Goal: Task Accomplishment & Management: Use online tool/utility

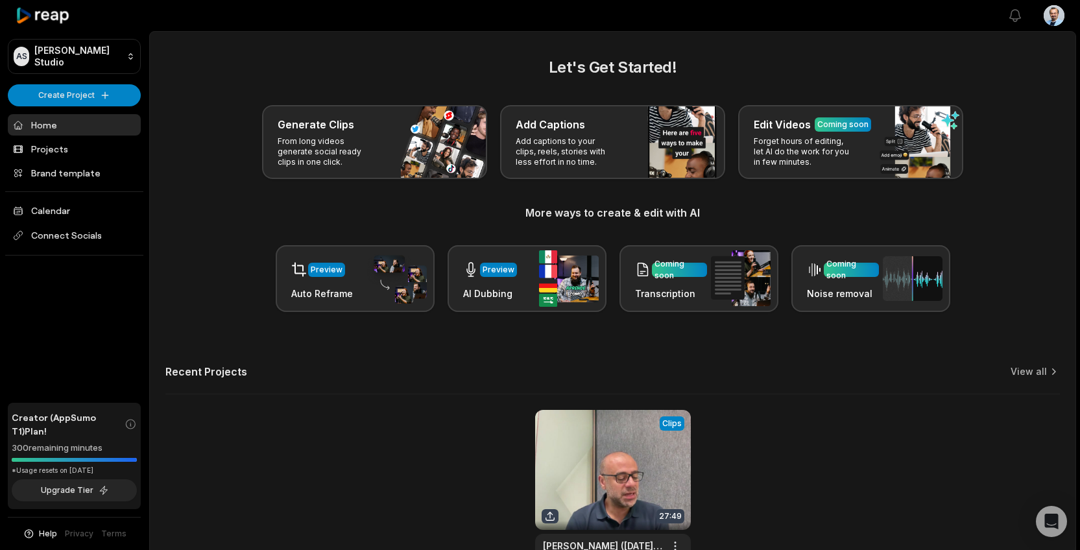
click at [339, 340] on div "Let's Get Started! Generate Clips From long videos generate social ready clips …" at bounding box center [613, 318] width 926 height 524
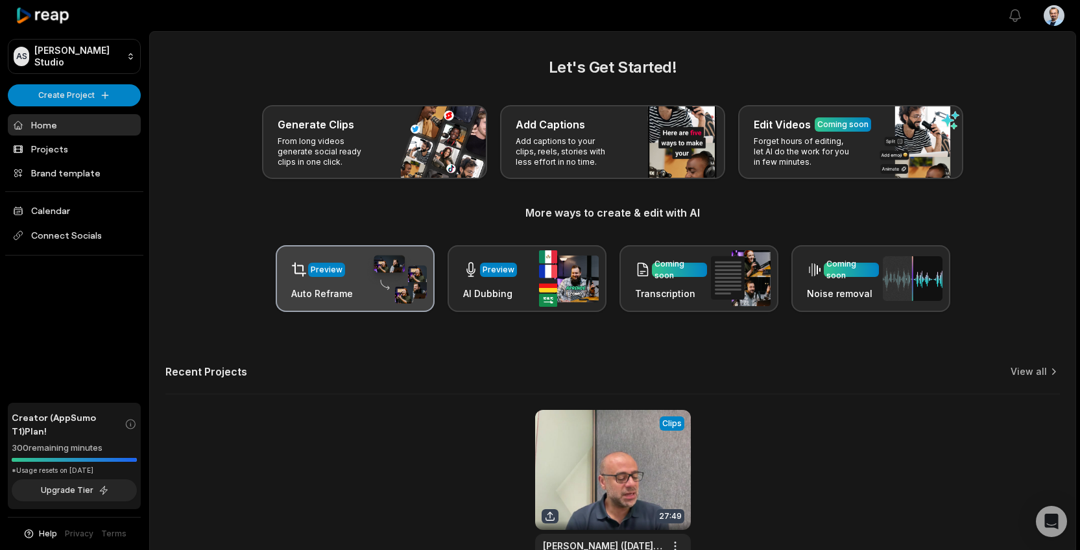
click at [359, 289] on div "Preview Auto Reframe" at bounding box center [355, 278] width 159 height 67
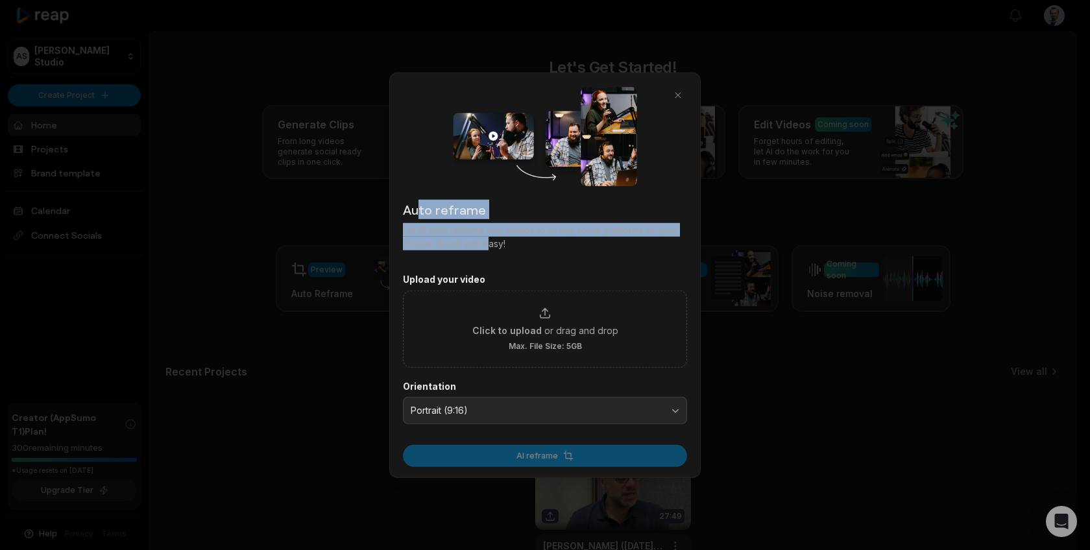
drag, startPoint x: 415, startPoint y: 208, endPoint x: 487, endPoint y: 245, distance: 80.7
click at [487, 245] on div "Auto reframe Let AI auto reframe you videos to fit any social platforms of your…" at bounding box center [545, 225] width 284 height 51
click at [509, 407] on span "Portrait (9:16)" at bounding box center [536, 411] width 250 height 12
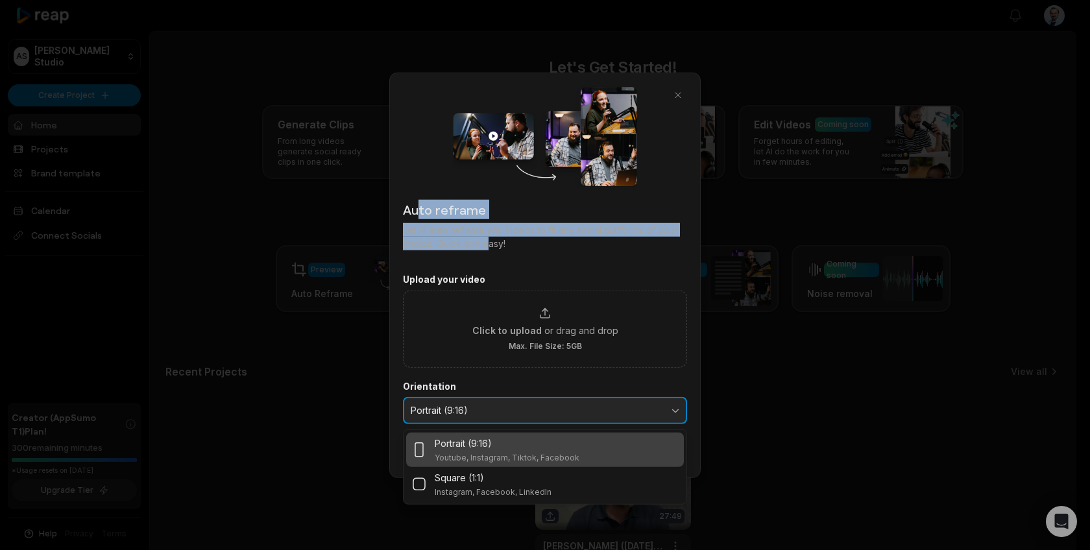
click at [509, 407] on span "Portrait (9:16)" at bounding box center [536, 411] width 250 height 12
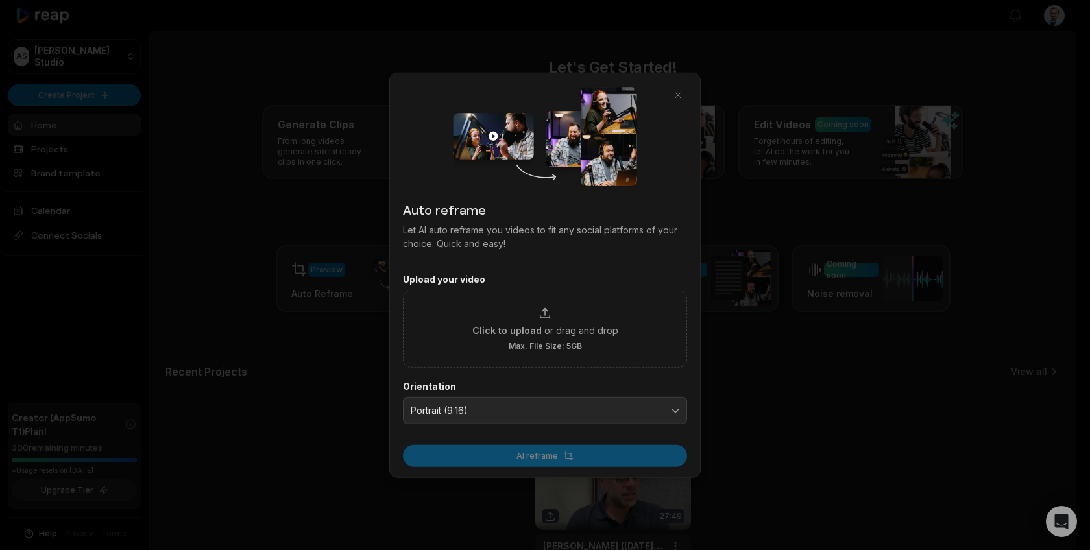
click at [575, 237] on p "Let AI auto reframe you videos to fit any social platforms of your choice. Quic…" at bounding box center [545, 236] width 284 height 27
click at [678, 88] on button "button" at bounding box center [678, 95] width 18 height 18
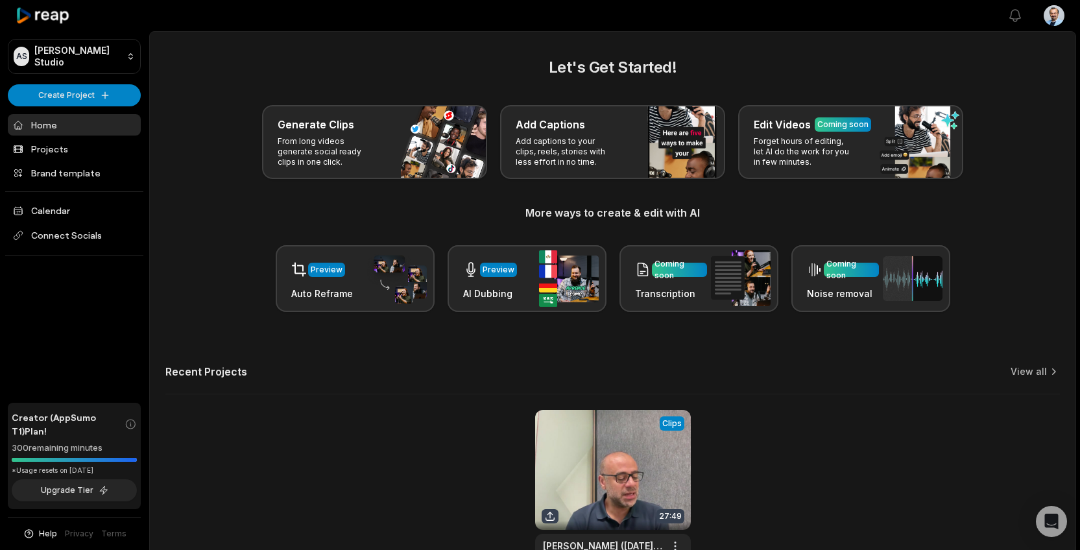
drag, startPoint x: 403, startPoint y: 356, endPoint x: 487, endPoint y: 321, distance: 90.7
click at [404, 356] on div "Let's Get Started! Generate Clips From long videos generate social ready clips …" at bounding box center [613, 318] width 926 height 524
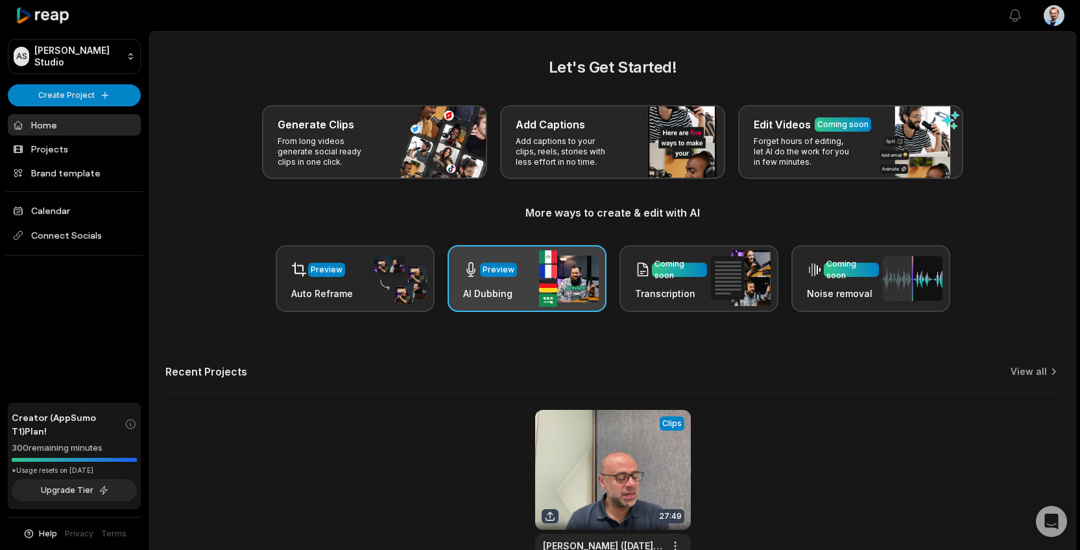
click at [522, 289] on div "Preview AI Dubbing" at bounding box center [527, 278] width 159 height 67
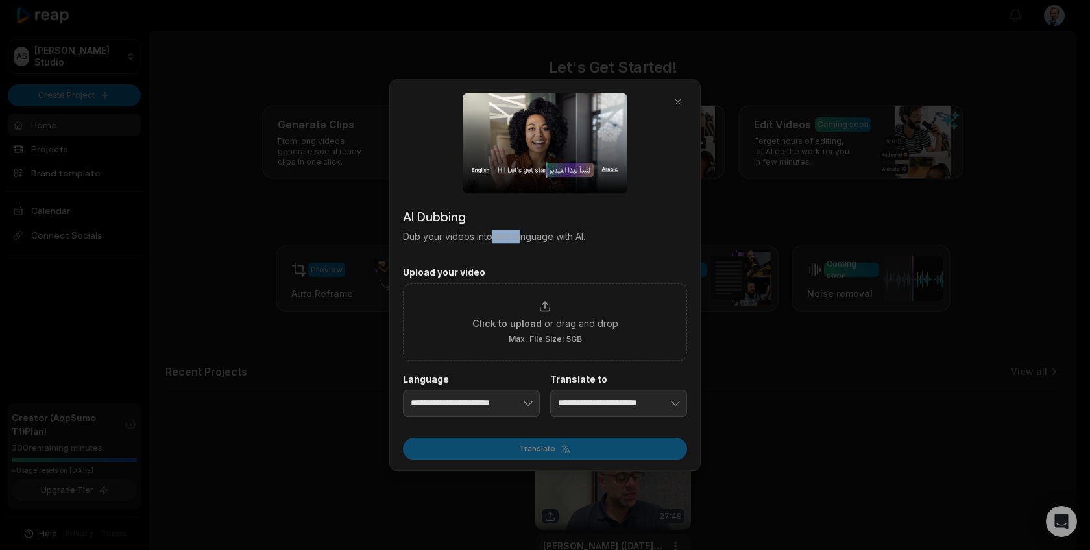
drag, startPoint x: 492, startPoint y: 237, endPoint x: 522, endPoint y: 243, distance: 31.0
click at [522, 243] on p "Dub your videos into any language with AI." at bounding box center [545, 237] width 284 height 14
click at [594, 243] on p "Dub your videos into any language with AI." at bounding box center [545, 237] width 284 height 14
click at [675, 93] on button "button" at bounding box center [678, 102] width 18 height 18
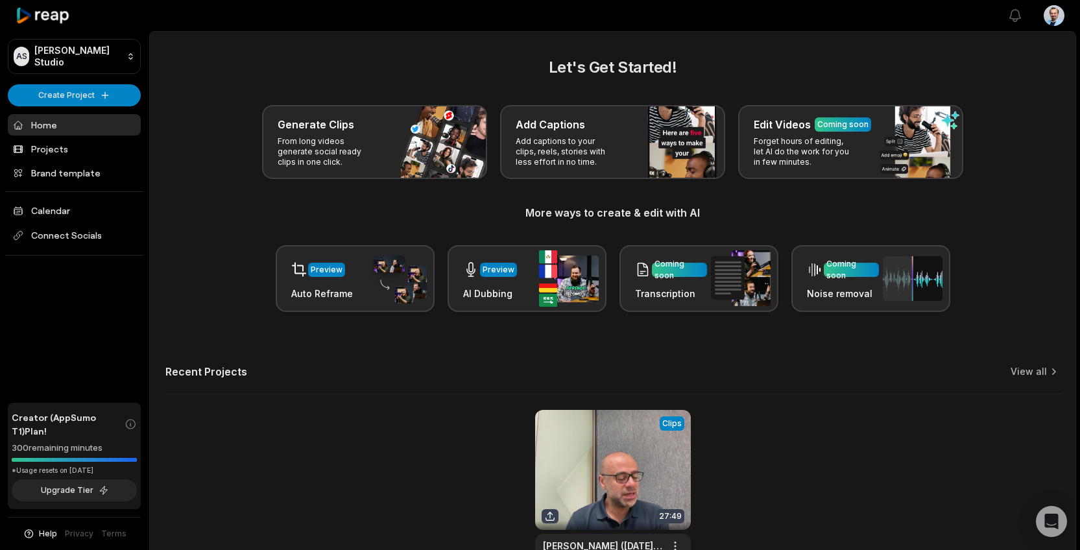
drag, startPoint x: 48, startPoint y: 470, endPoint x: 119, endPoint y: 468, distance: 71.4
click at [119, 468] on div "*Usage resets on [DATE]" at bounding box center [74, 471] width 125 height 10
click at [424, 461] on div "View Clips Clips 27:49 [PERSON_NAME] ([DATE] 15_03 GMT+3) Open options [DATE]" at bounding box center [612, 495] width 895 height 170
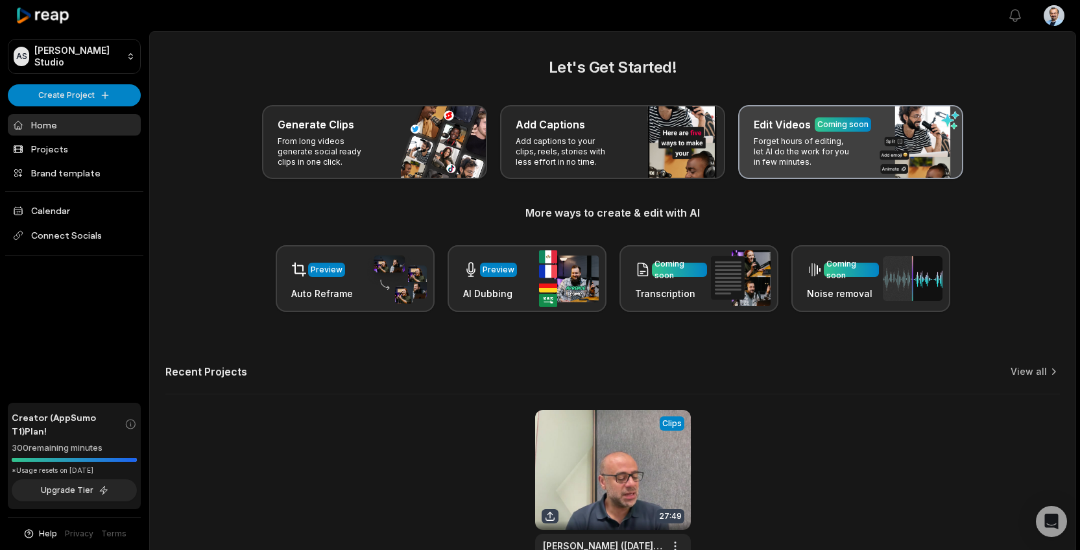
click at [795, 170] on div "Edit Videos Coming soon Forget hours of editing, let AI do the work for you in …" at bounding box center [850, 142] width 225 height 74
click at [865, 147] on div "Edit Videos Coming soon Forget hours of editing, let AI do the work for you in …" at bounding box center [850, 142] width 225 height 74
click at [767, 123] on h3 "Edit Videos" at bounding box center [782, 125] width 57 height 16
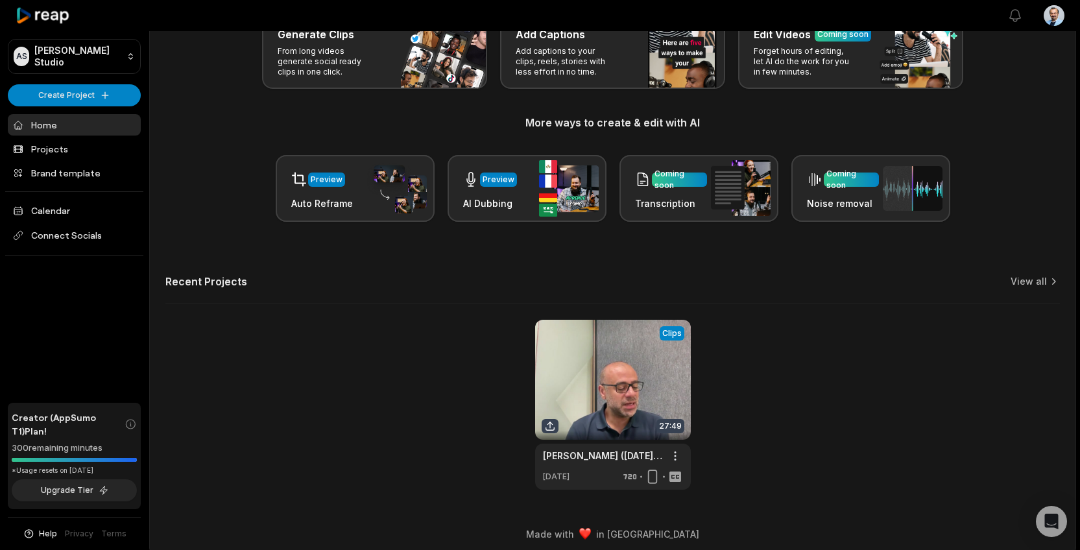
scroll to position [97, 0]
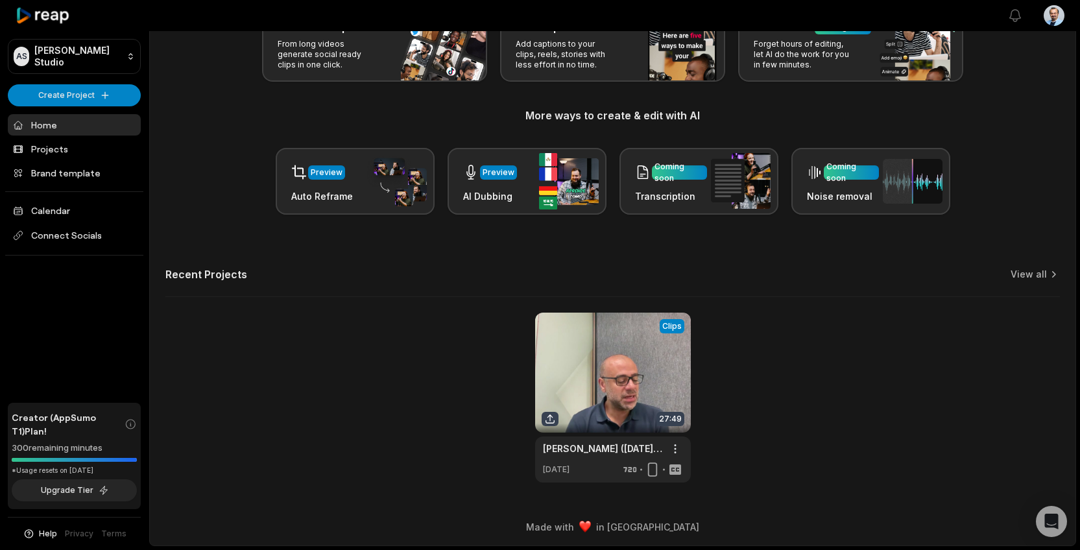
click at [345, 404] on div "View Clips Clips 27:49 [PERSON_NAME] ([DATE] 15_03 GMT+3) Open options [DATE]" at bounding box center [612, 398] width 895 height 170
click at [85, 169] on link "Brand template" at bounding box center [74, 172] width 133 height 21
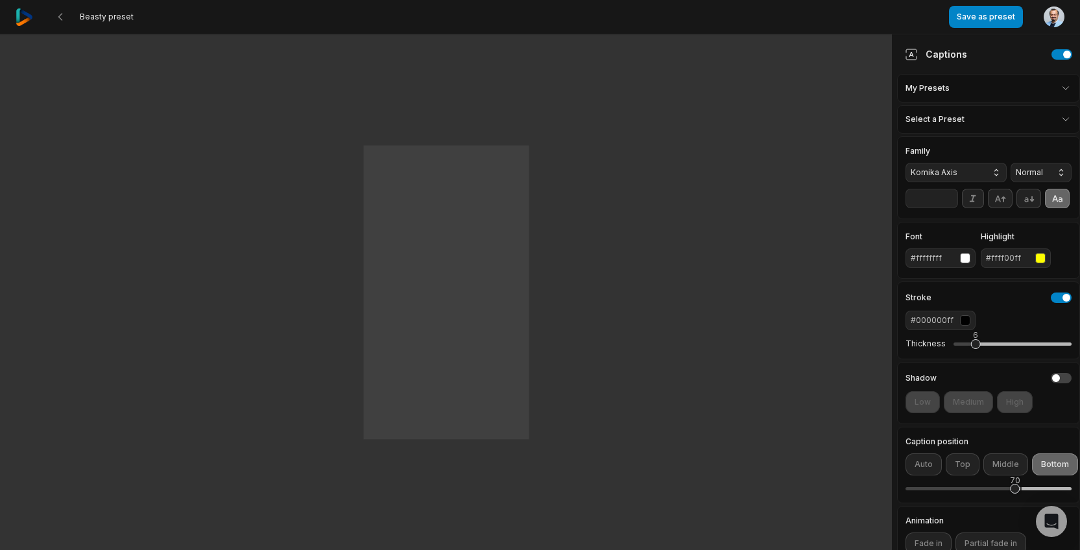
scroll to position [1, 0]
